Goal: Book appointment/travel/reservation

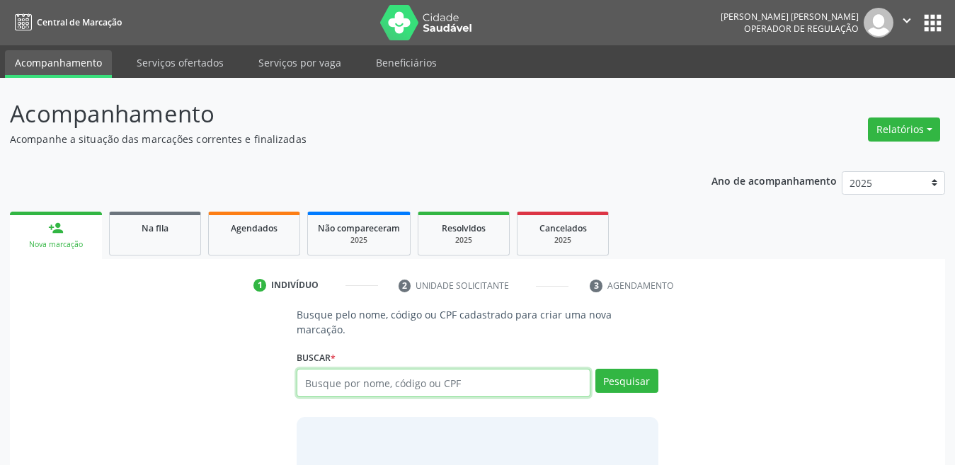
click at [369, 369] on input "text" at bounding box center [443, 383] width 294 height 28
type input "123"
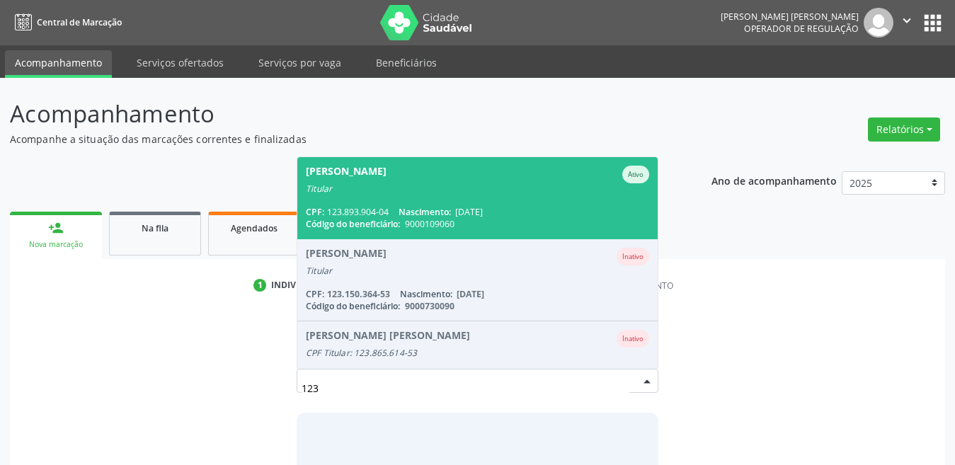
click at [362, 166] on div "[PERSON_NAME]" at bounding box center [346, 175] width 81 height 18
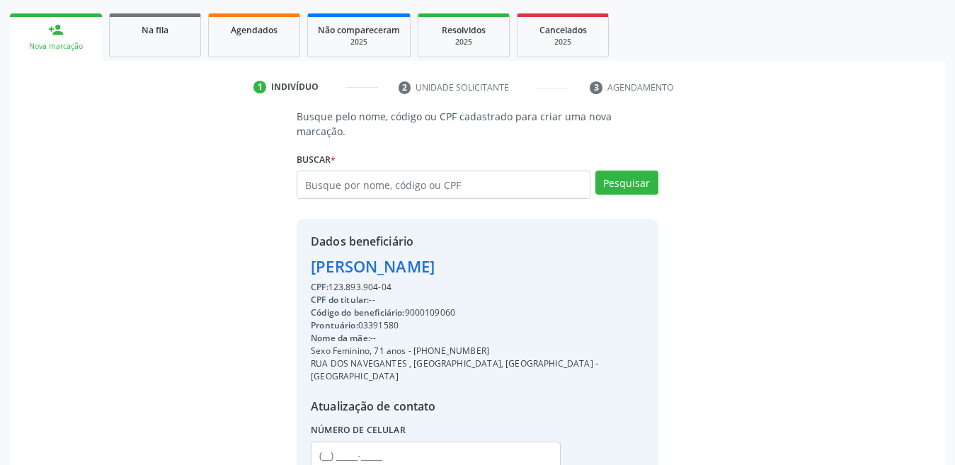
scroll to position [264, 0]
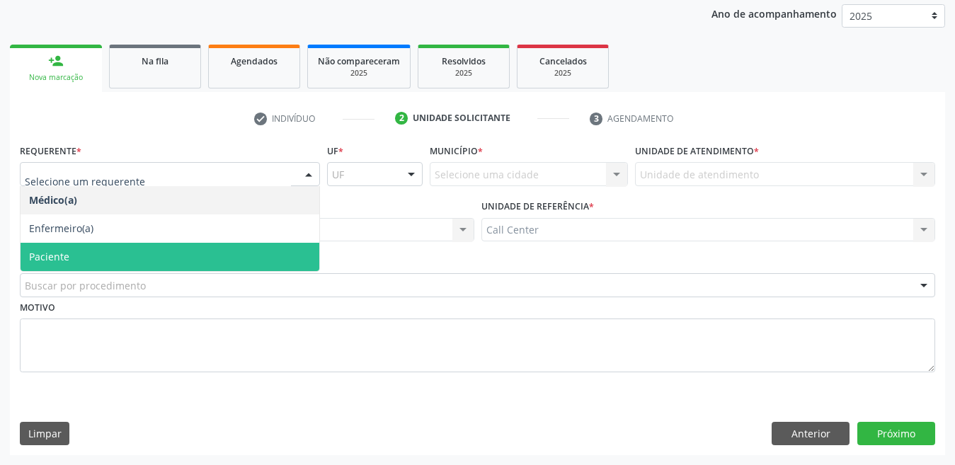
click at [253, 253] on span "Paciente" at bounding box center [170, 257] width 299 height 28
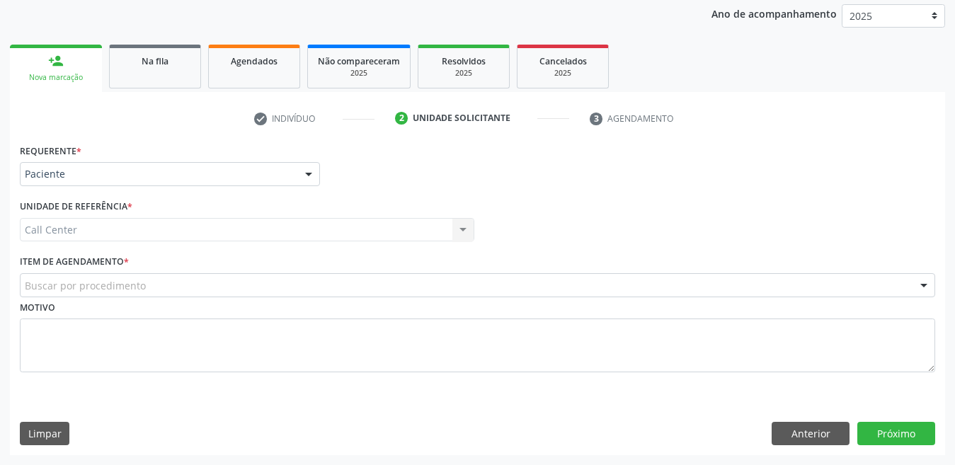
click at [255, 288] on div "Buscar por procedimento" at bounding box center [477, 285] width 915 height 24
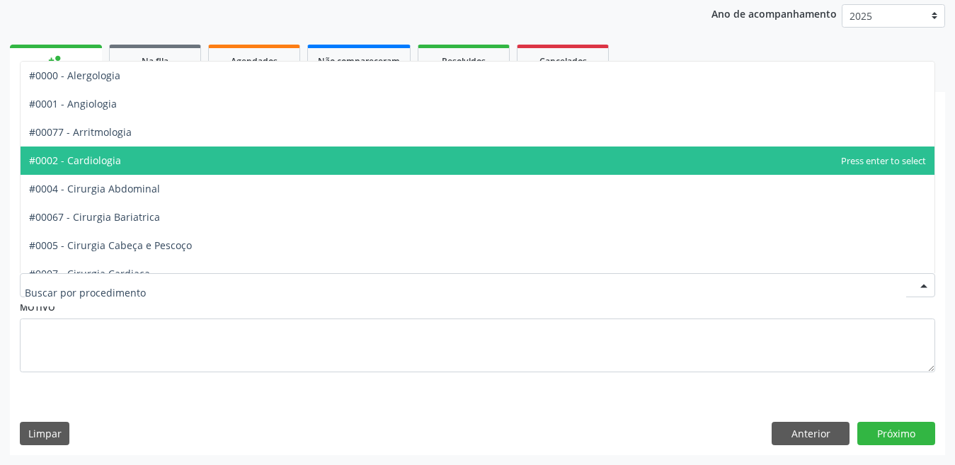
click at [181, 148] on span "#0002 - Cardiologia" at bounding box center [478, 160] width 914 height 28
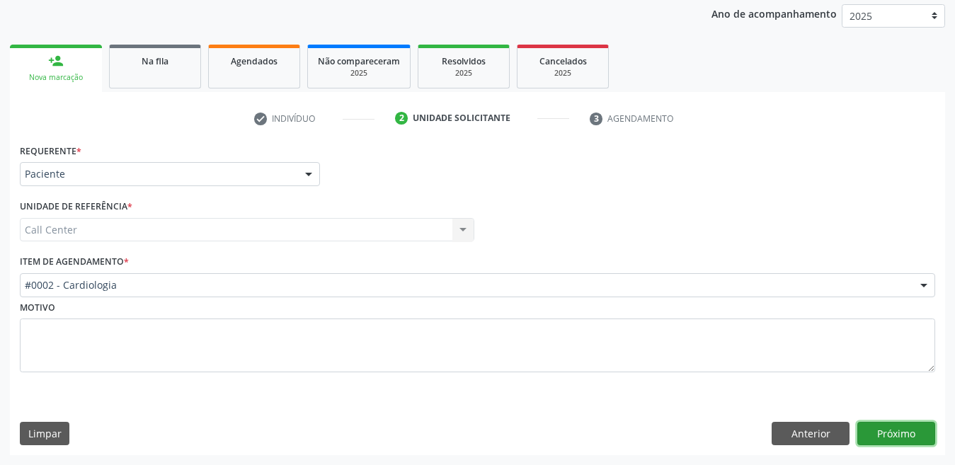
click at [873, 428] on button "Próximo" at bounding box center [896, 434] width 78 height 24
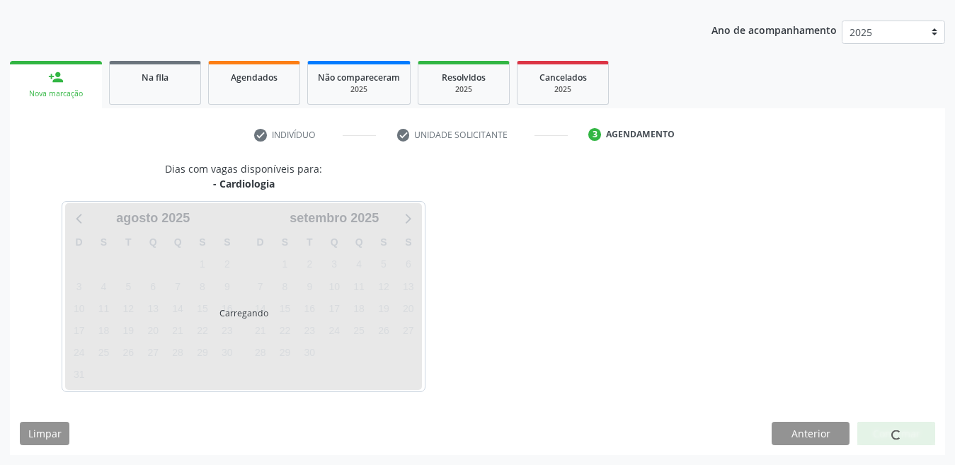
scroll to position [151, 0]
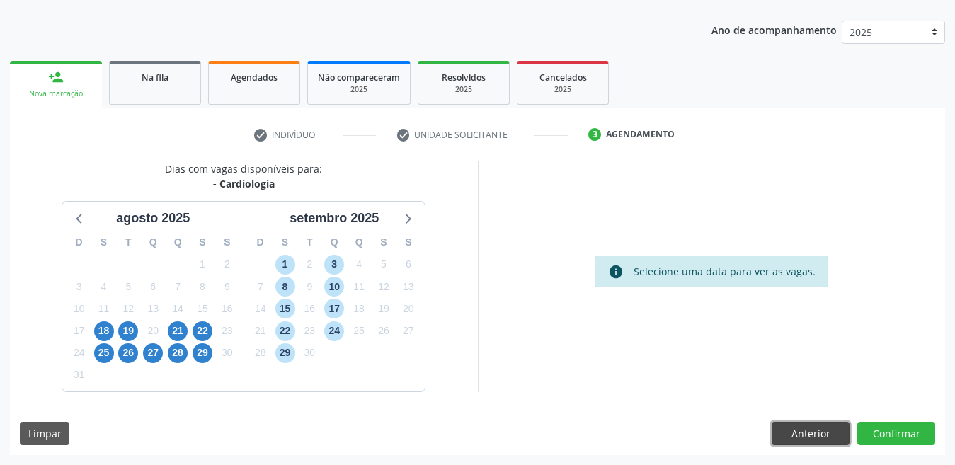
click at [800, 434] on button "Anterior" at bounding box center [810, 434] width 78 height 24
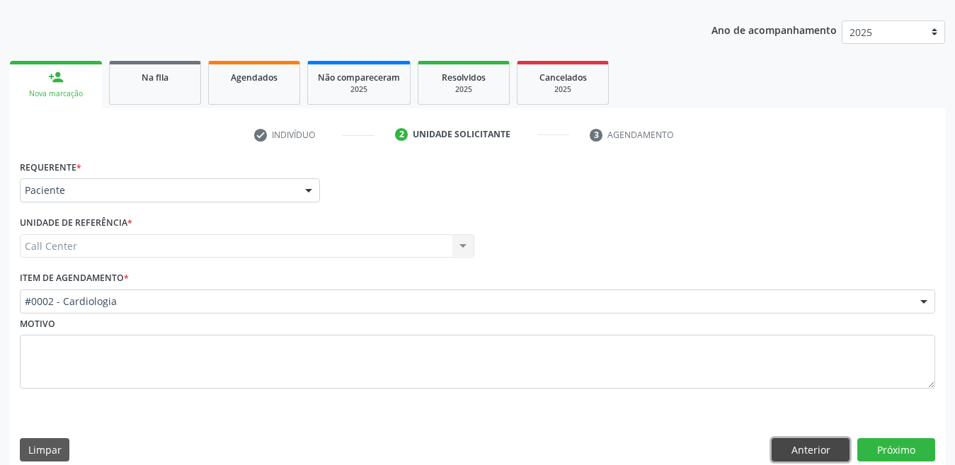
click at [802, 447] on button "Anterior" at bounding box center [810, 450] width 78 height 24
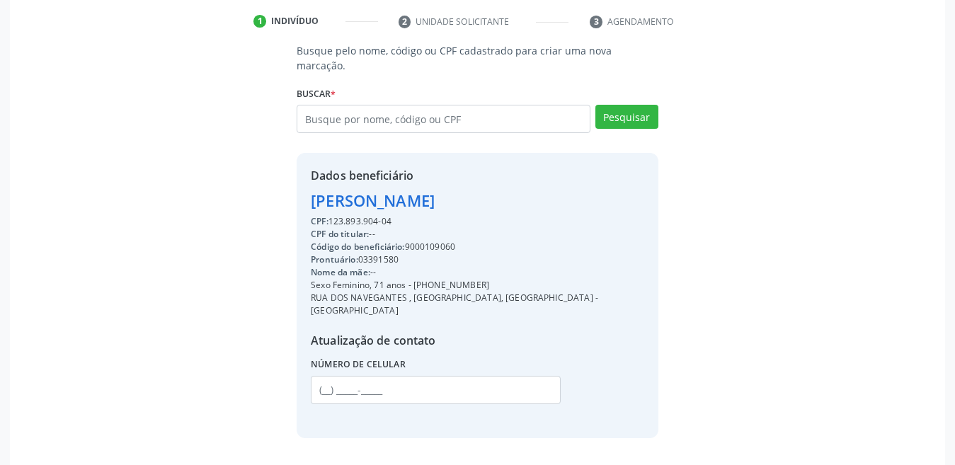
scroll to position [282, 0]
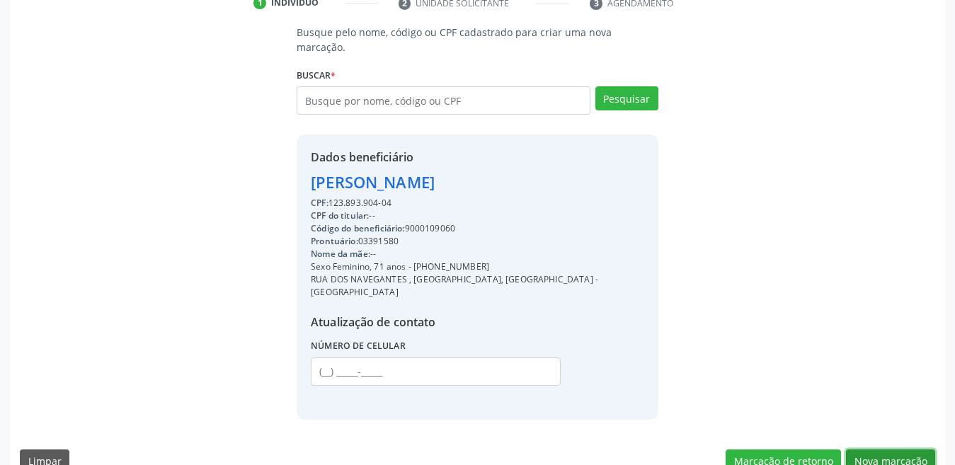
click at [873, 449] on button "Nova marcação" at bounding box center [890, 461] width 89 height 24
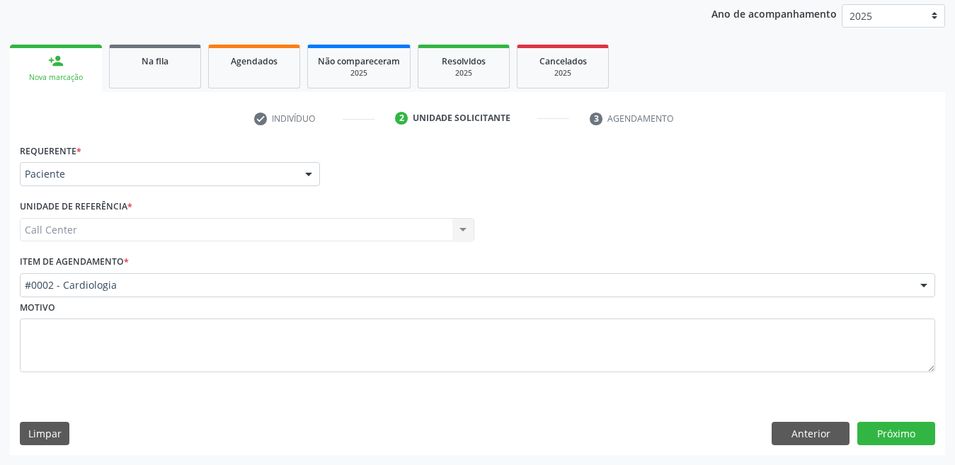
scroll to position [167, 0]
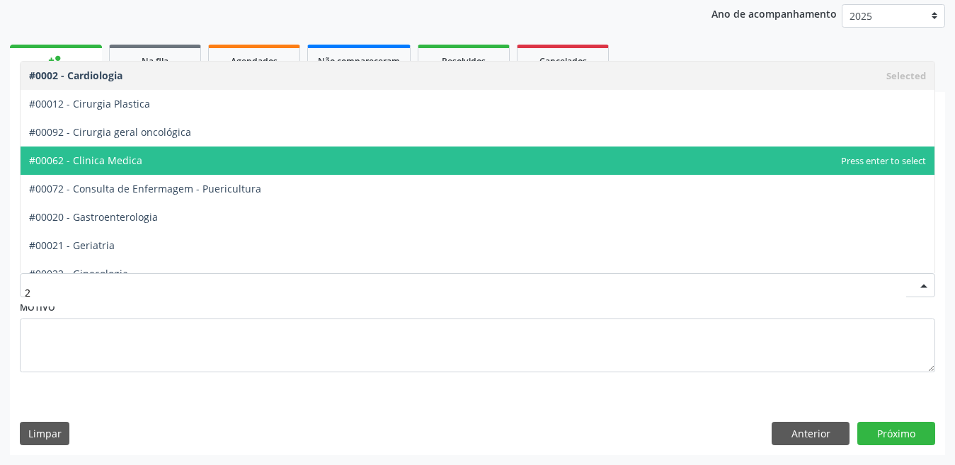
type input "22"
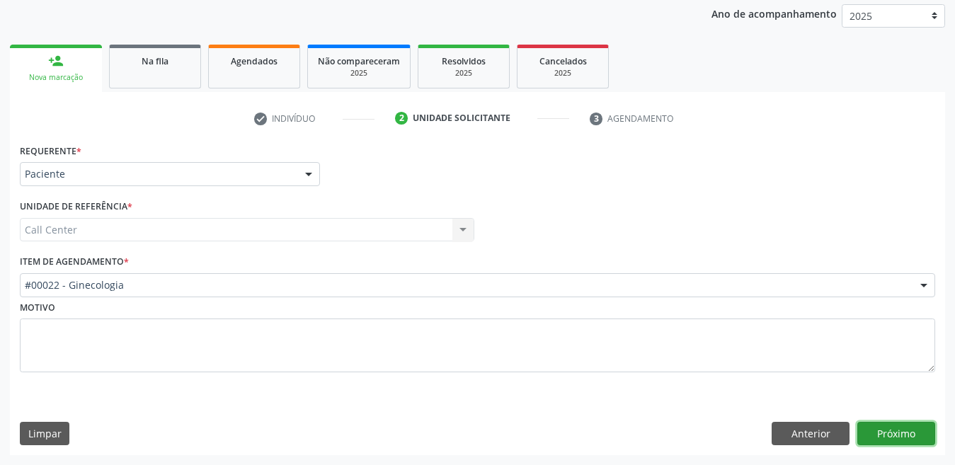
click at [916, 434] on button "Próximo" at bounding box center [896, 434] width 78 height 24
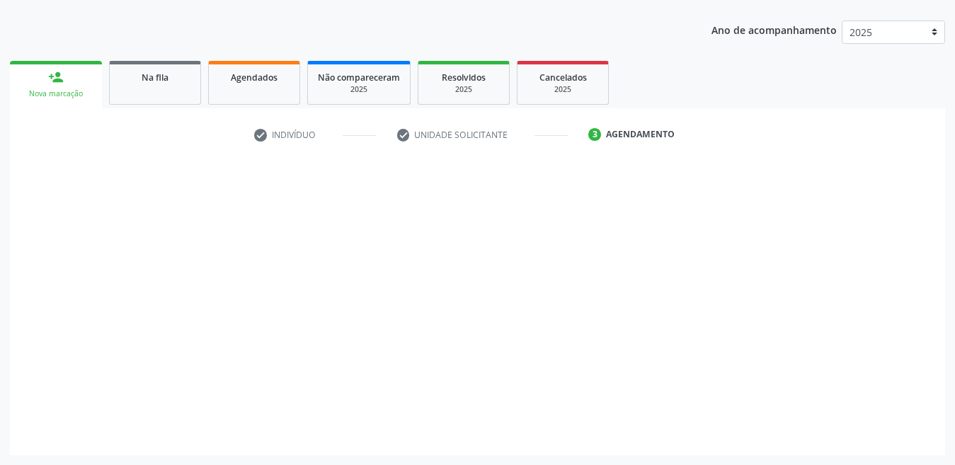
scroll to position [151, 0]
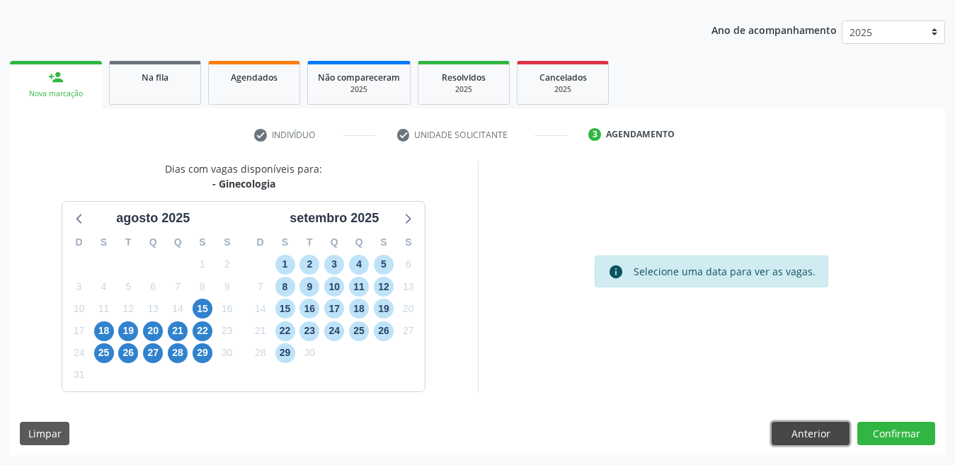
click at [800, 444] on button "Anterior" at bounding box center [810, 434] width 78 height 24
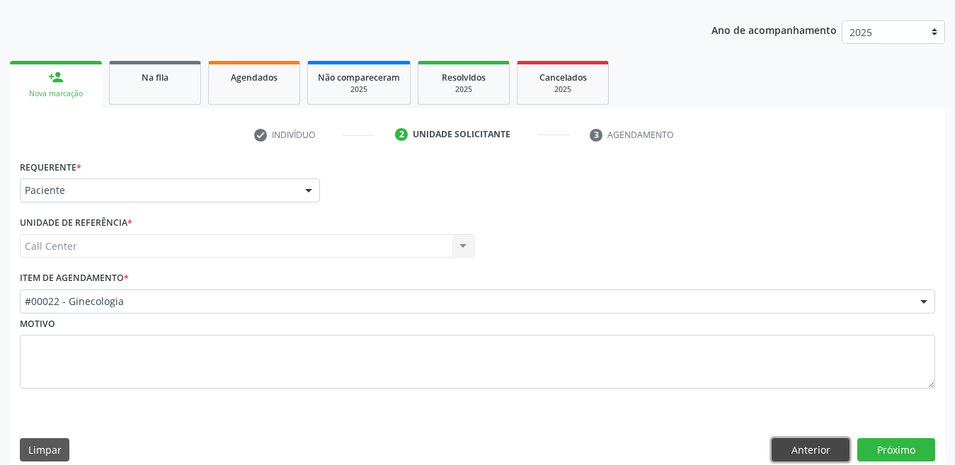
click at [800, 444] on button "Anterior" at bounding box center [810, 450] width 78 height 24
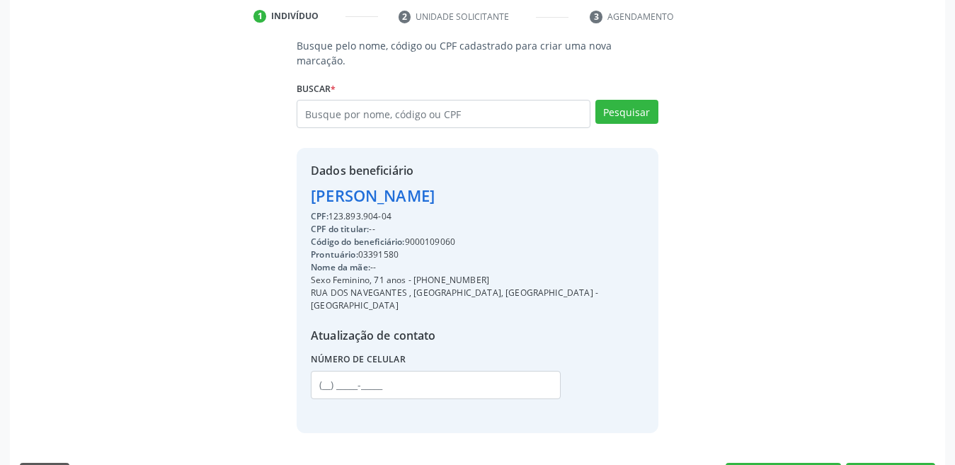
scroll to position [282, 0]
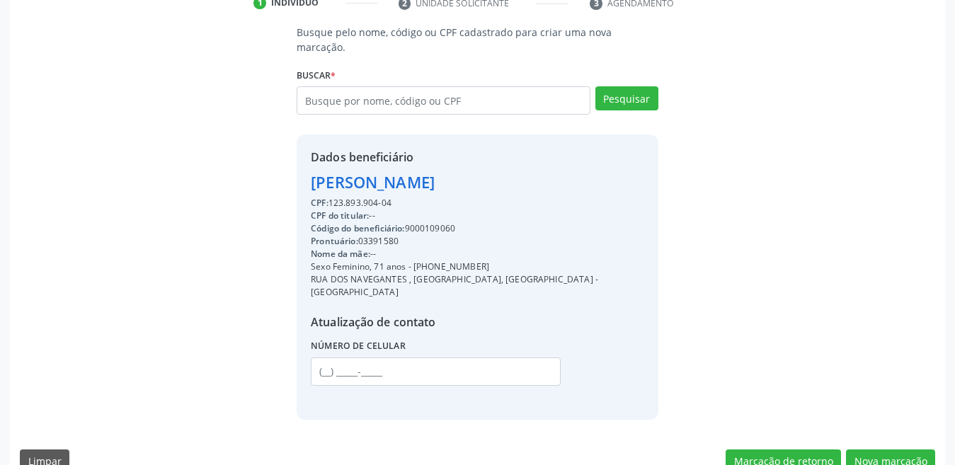
click at [39, 446] on div "Busque pelo nome, código ou CPF cadastrado para criar uma nova marcação. [GEOGR…" at bounding box center [477, 254] width 935 height 458
click at [40, 449] on button "Limpar" at bounding box center [45, 461] width 50 height 24
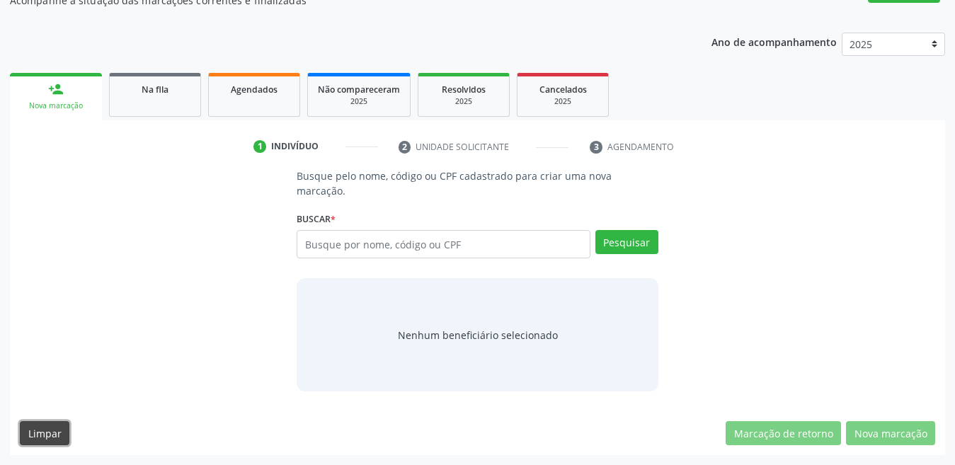
scroll to position [124, 0]
